Goal: Information Seeking & Learning: Understand process/instructions

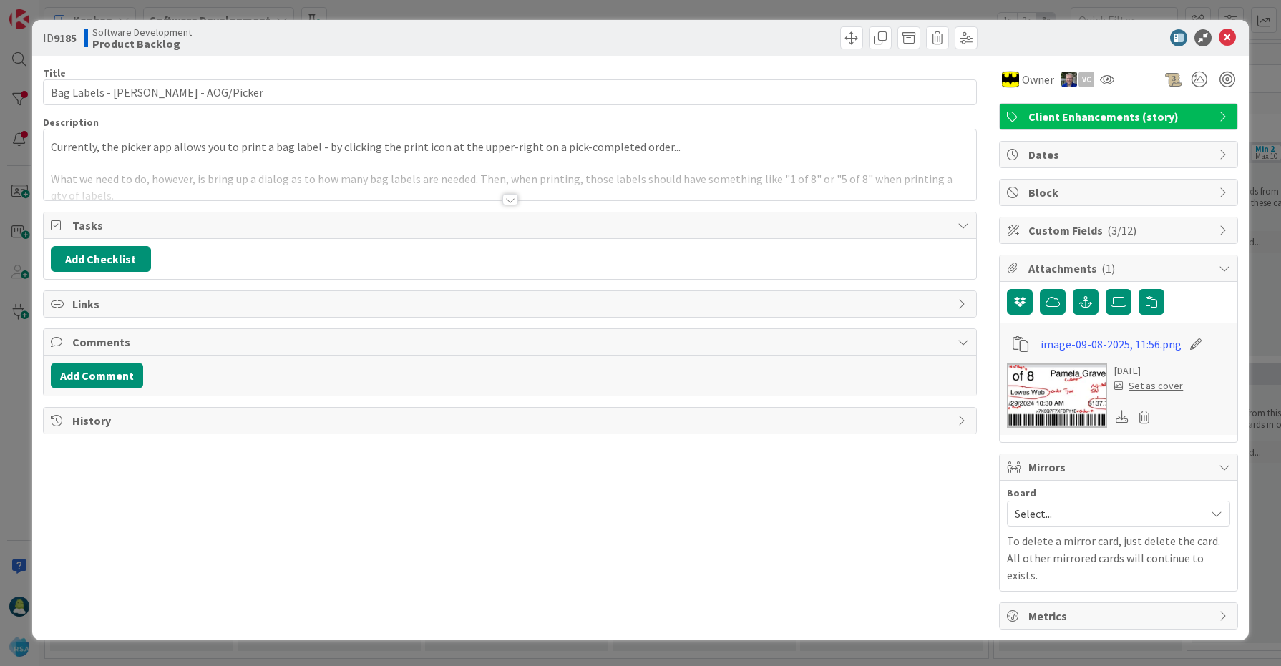
click at [260, 179] on div at bounding box center [510, 182] width 933 height 36
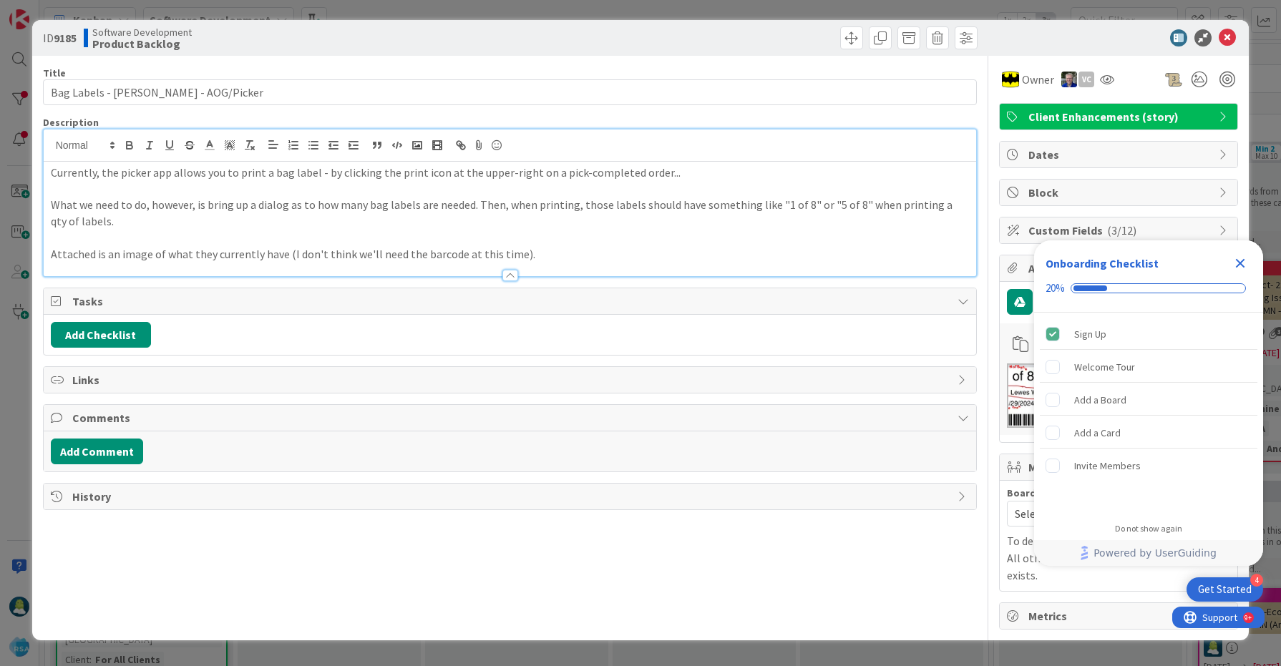
click at [1239, 264] on icon "Close Checklist" at bounding box center [1240, 263] width 9 height 9
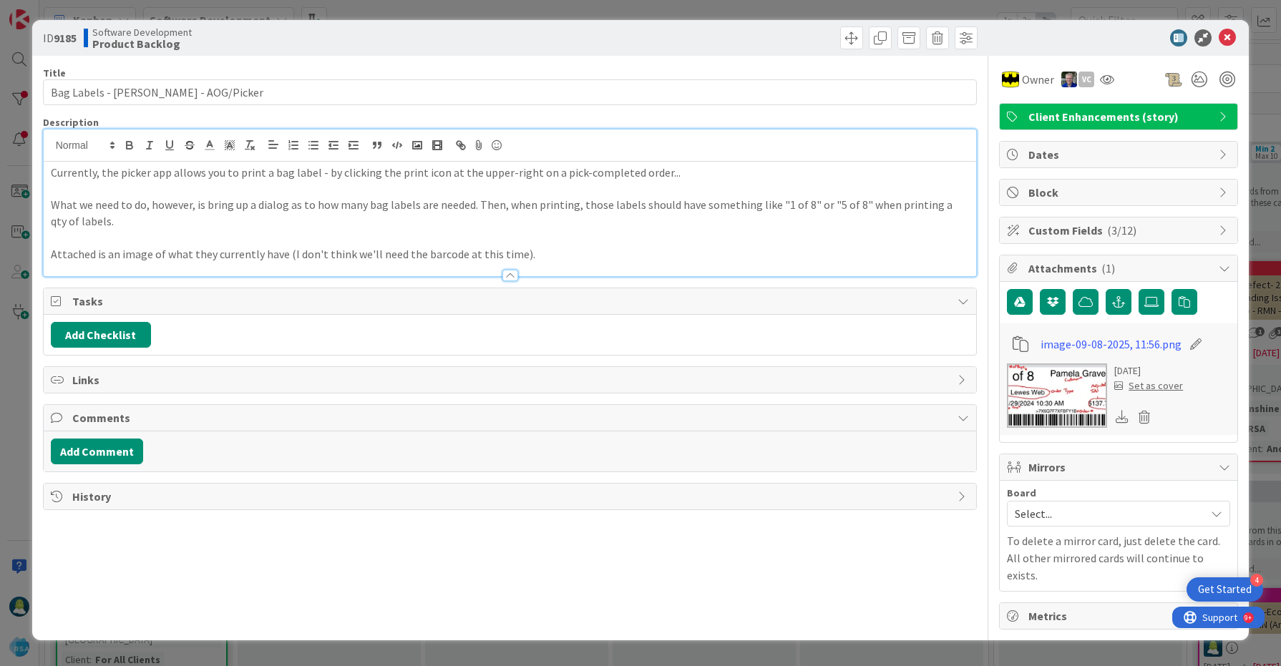
click at [1058, 393] on img at bounding box center [1057, 396] width 100 height 64
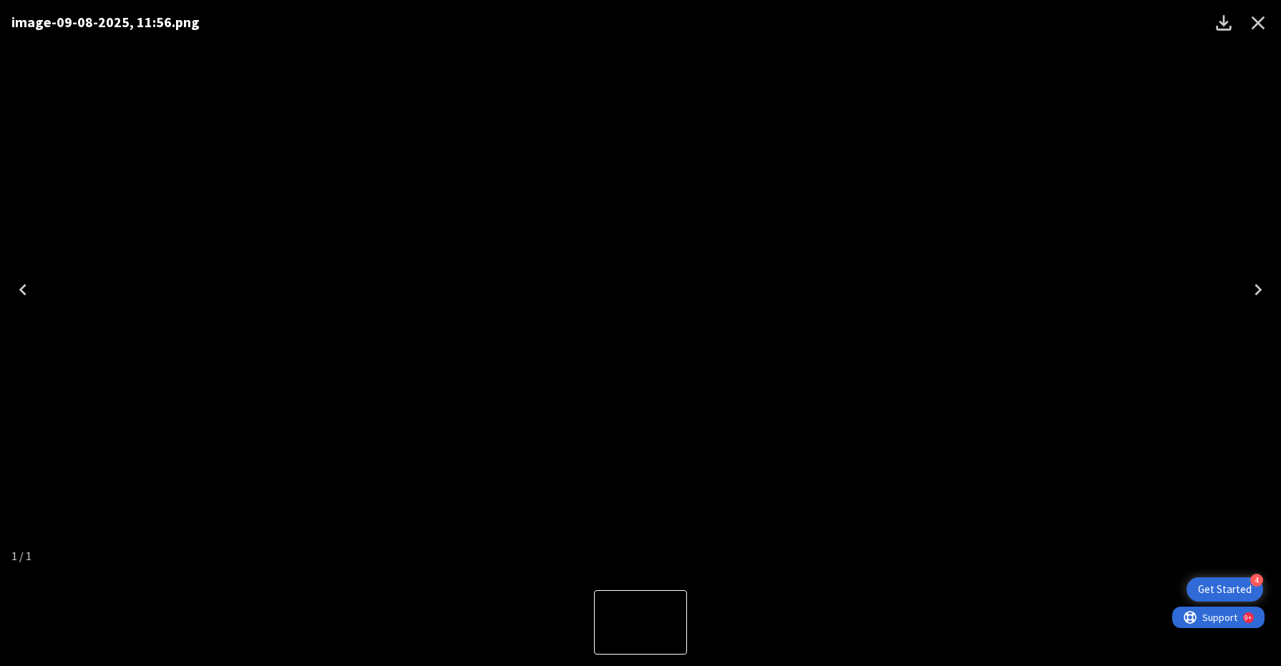
click at [640, 290] on img "1 of 1" at bounding box center [640, 290] width 0 height 0
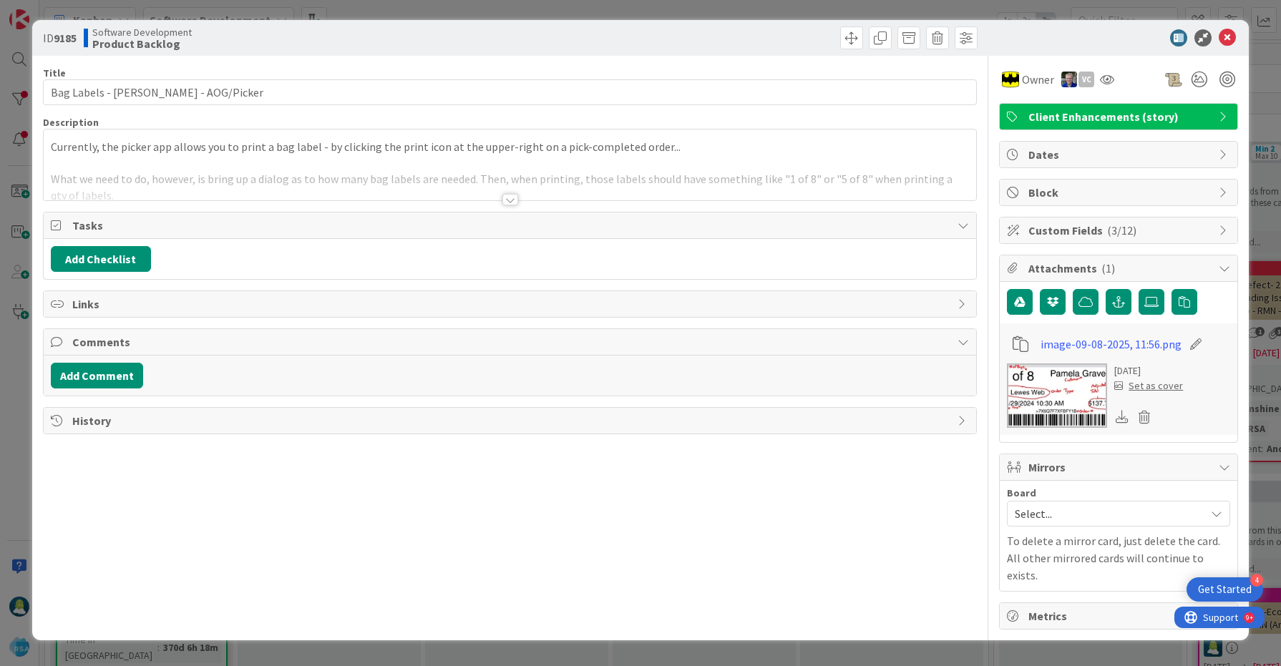
click at [513, 198] on div at bounding box center [510, 199] width 16 height 11
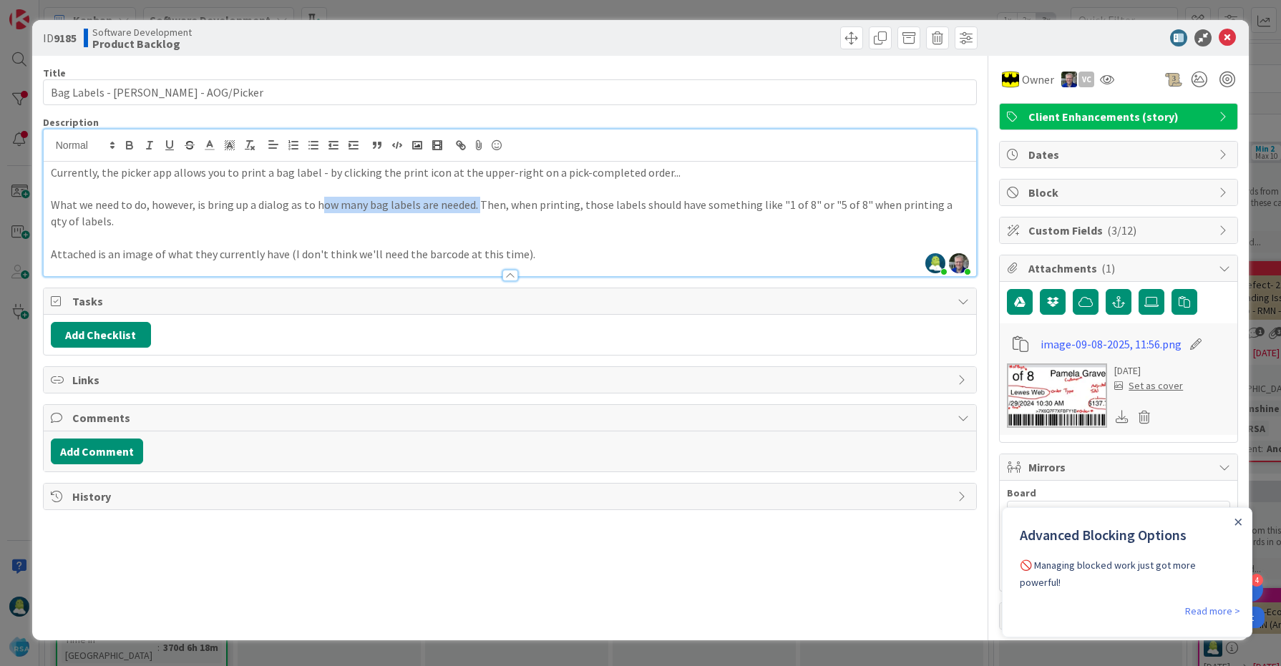
drag, startPoint x: 321, startPoint y: 203, endPoint x: 474, endPoint y: 209, distance: 154.0
click at [474, 209] on p "What we need to do, however, is bring up a dialog as to how many bag labels are…" at bounding box center [510, 213] width 919 height 32
click at [801, 208] on p "What we need to do, however, is bring up a dialog as to how many bag labels are…" at bounding box center [510, 213] width 919 height 32
drag, startPoint x: 842, startPoint y: 209, endPoint x: 849, endPoint y: 210, distance: 8.0
click at [849, 210] on p "What we need to do, however, is bring up a dialog as to how many bag labels are…" at bounding box center [510, 213] width 919 height 32
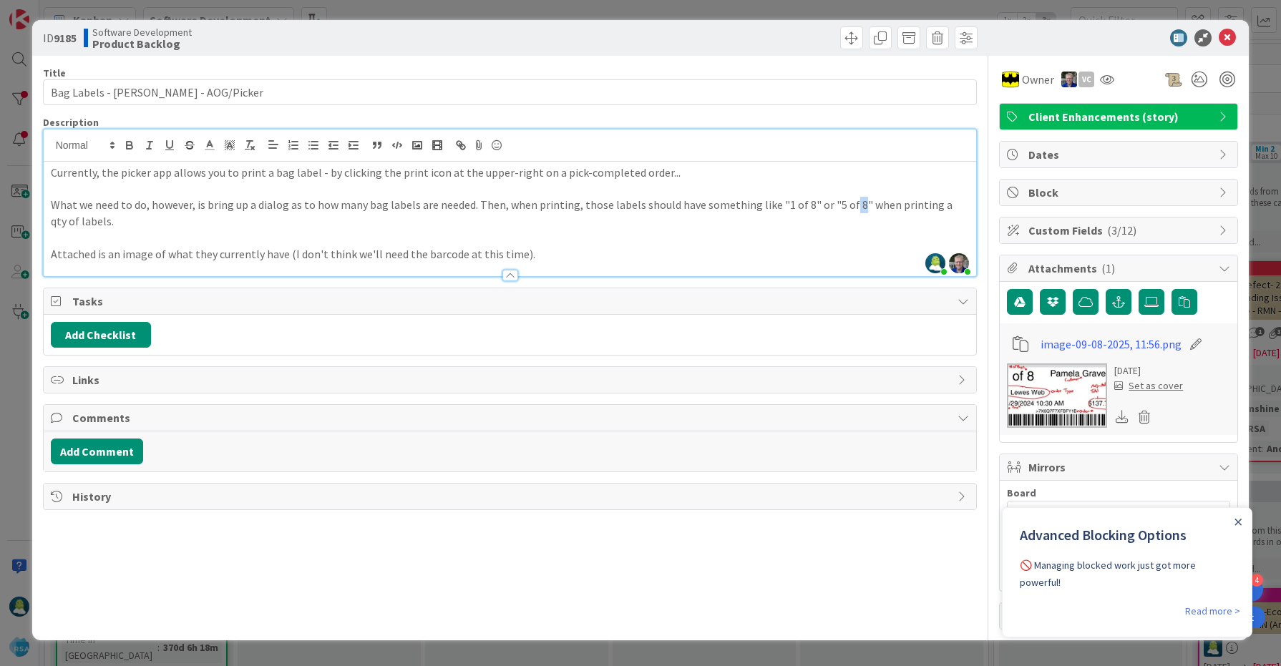
click at [838, 218] on p "What we need to do, however, is bring up a dialog as to how many bag labels are…" at bounding box center [510, 213] width 919 height 32
